Goal: Obtain resource: Obtain resource

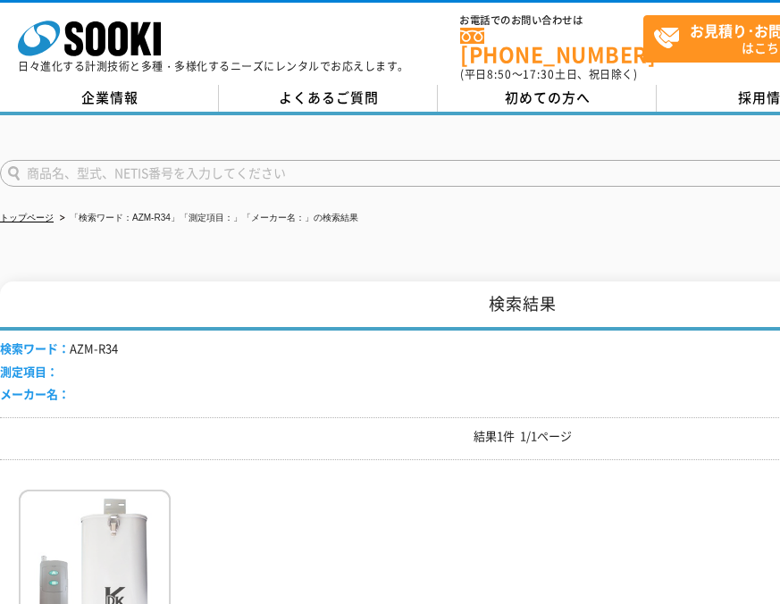
click at [130, 522] on img at bounding box center [95, 567] width 152 height 156
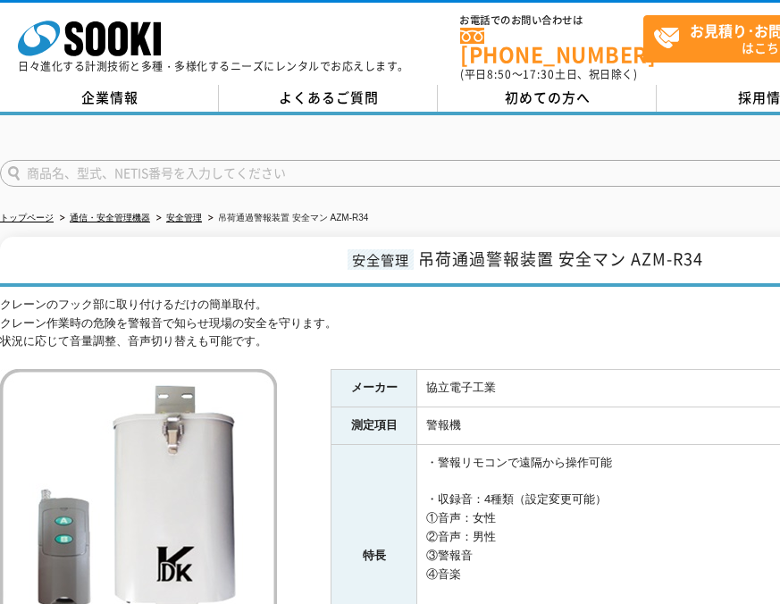
click at [116, 513] on img at bounding box center [138, 507] width 277 height 277
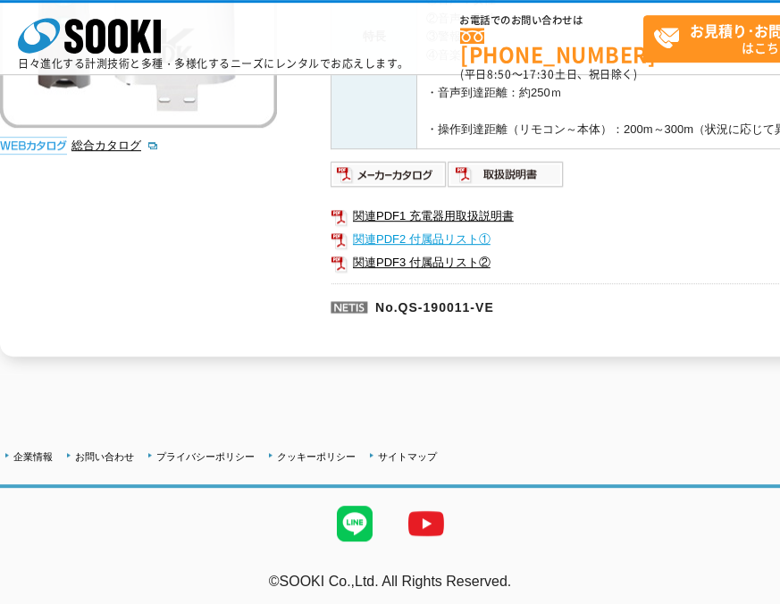
scroll to position [442, 0]
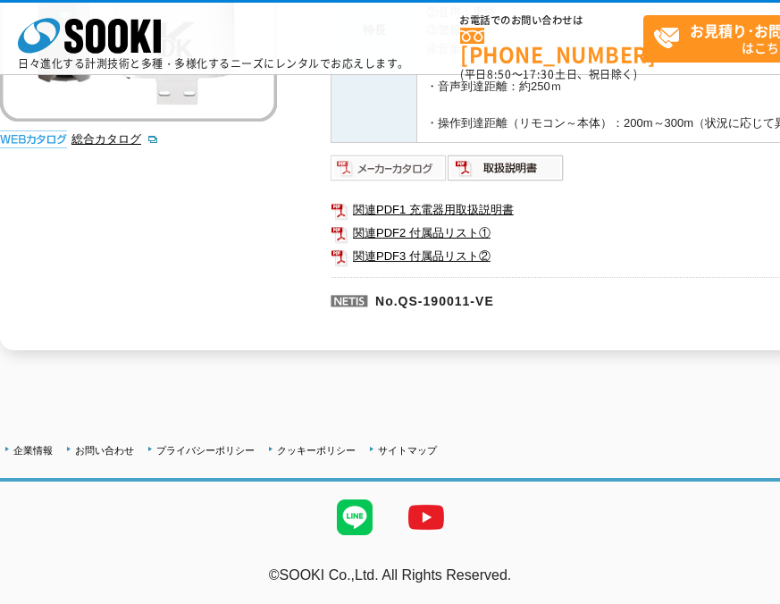
click at [397, 171] on img at bounding box center [388, 168] width 117 height 29
click at [512, 166] on img at bounding box center [505, 168] width 117 height 29
click at [438, 227] on link "関連PDF2 付属品リスト①" at bounding box center [687, 232] width 714 height 23
click at [438, 255] on link "関連PDF3 付属品リスト②" at bounding box center [687, 256] width 714 height 23
click at [575, 291] on p "No.QS-190011-VE" at bounding box center [541, 298] width 423 height 43
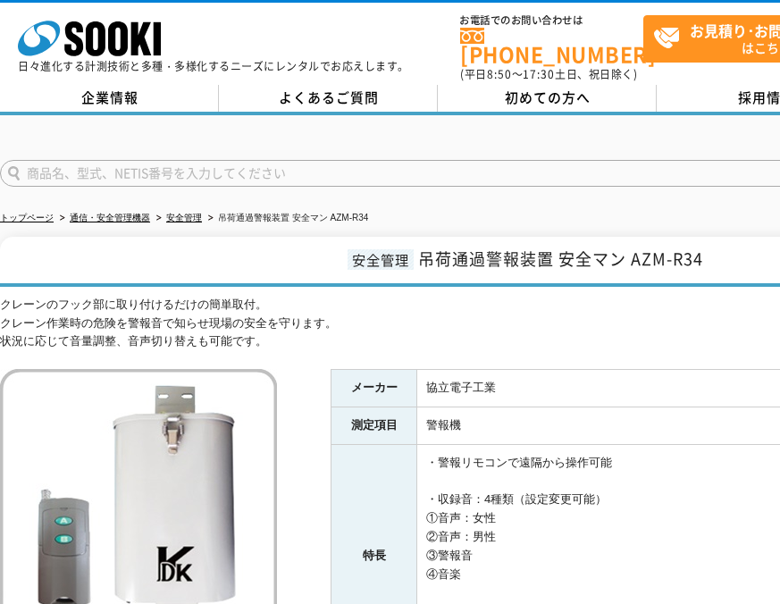
scroll to position [257, 0]
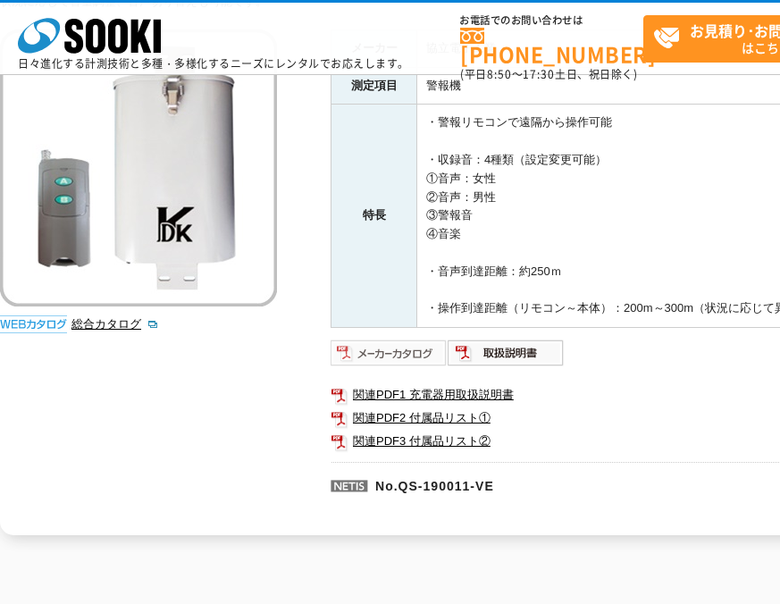
click at [407, 354] on img at bounding box center [388, 352] width 117 height 29
